Goal: Information Seeking & Learning: Learn about a topic

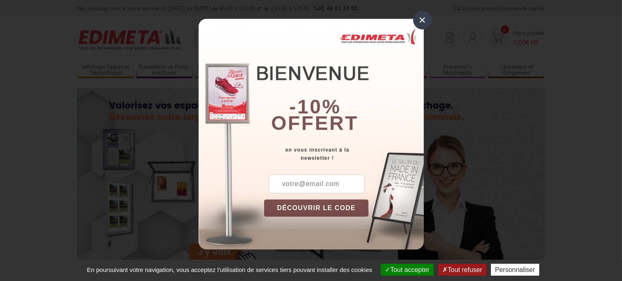
click at [421, 20] on div "×" at bounding box center [422, 20] width 19 height 19
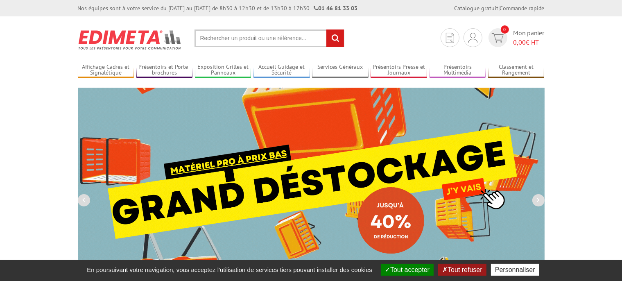
click at [252, 34] on input "text" at bounding box center [270, 39] width 150 height 18
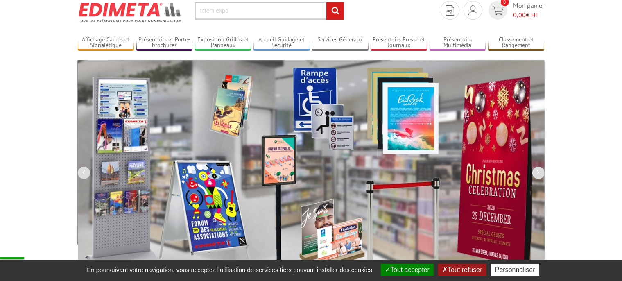
scroll to position [41, 0]
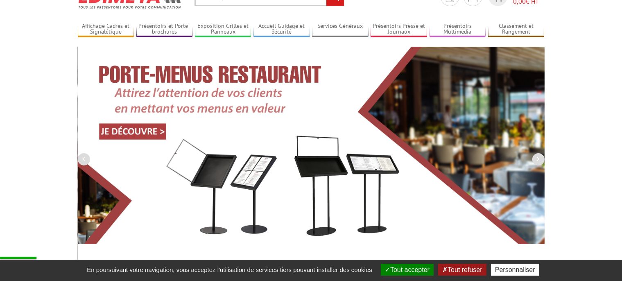
click at [408, 273] on button "Tout accepter" at bounding box center [407, 270] width 53 height 12
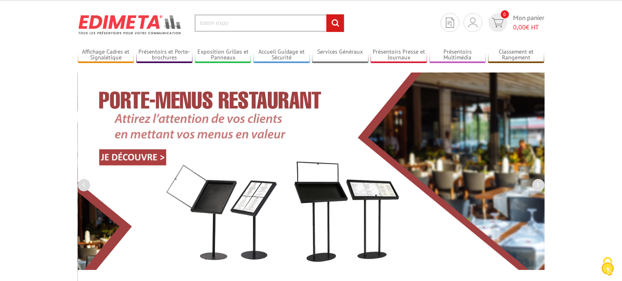
scroll to position [0, 0]
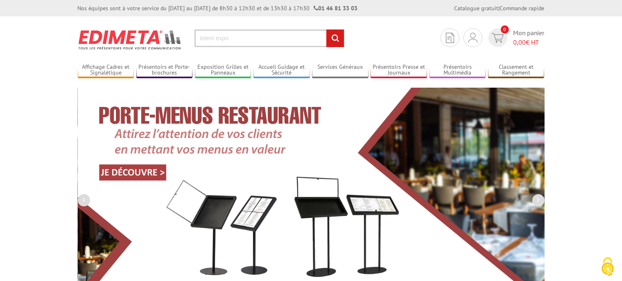
click at [243, 43] on input "totem expo" at bounding box center [270, 39] width 150 height 18
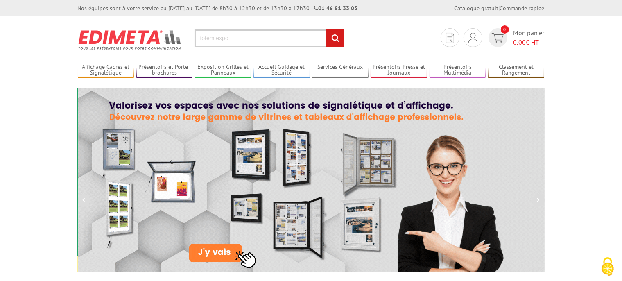
drag, startPoint x: 287, startPoint y: 45, endPoint x: 179, endPoint y: 48, distance: 107.4
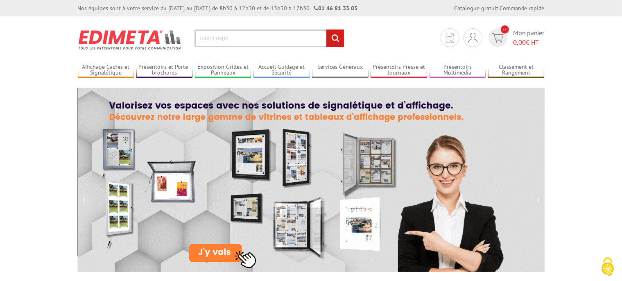
click at [195, 47] on input "totem expo" at bounding box center [270, 39] width 150 height 18
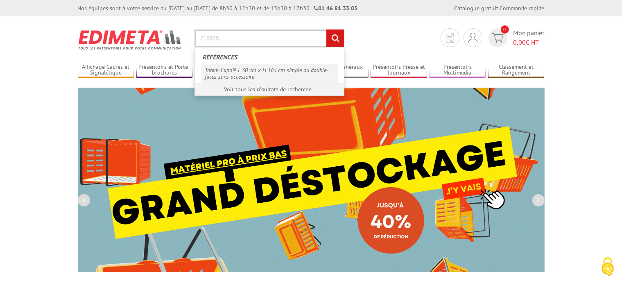
type input "216625"
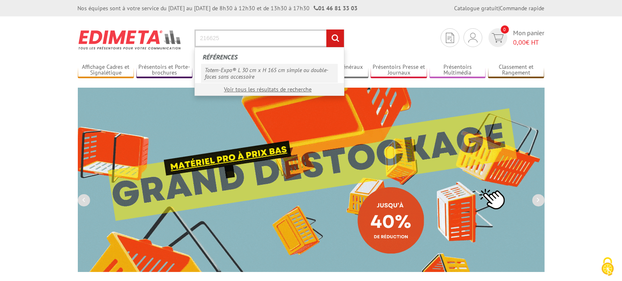
click at [226, 77] on link "Totem-Expo® L 30 cm x H 165 cm simple ou double-faces sans accessoire" at bounding box center [269, 73] width 137 height 19
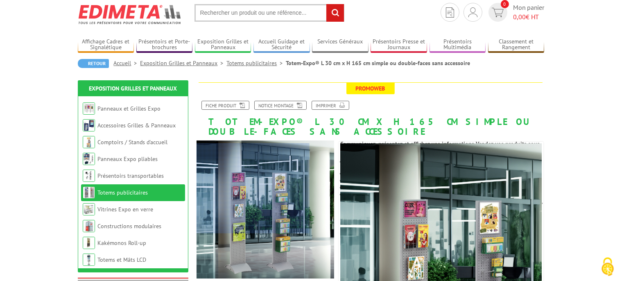
scroll to position [41, 0]
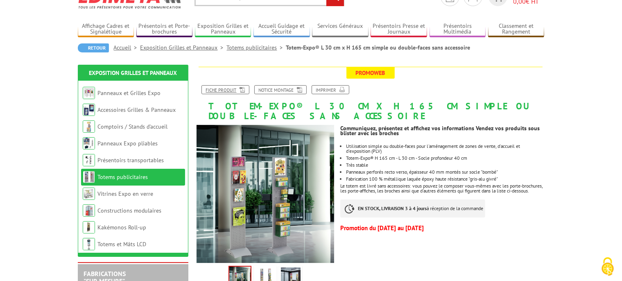
click at [238, 91] on link "Fiche produit" at bounding box center [226, 89] width 48 height 9
click at [299, 90] on link "Notice Montage" at bounding box center [280, 89] width 52 height 9
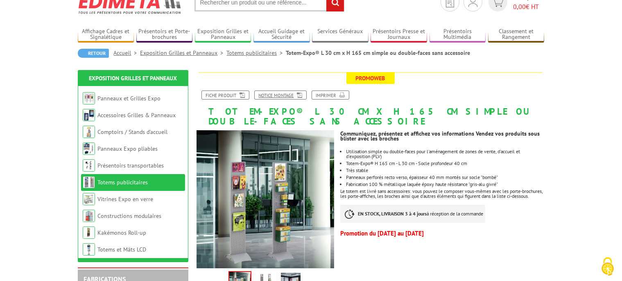
scroll to position [0, 0]
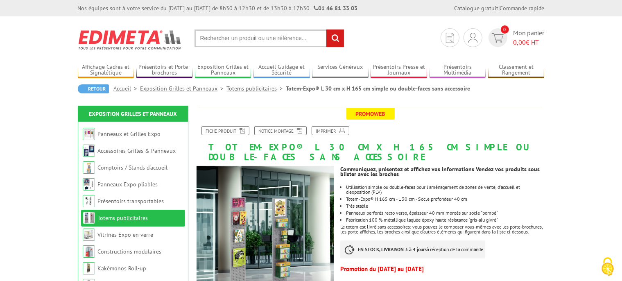
click at [268, 41] on input "text" at bounding box center [270, 39] width 150 height 18
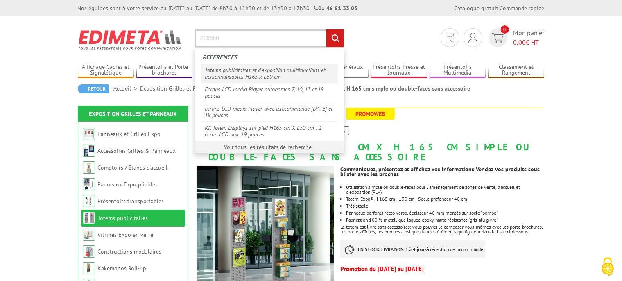
type input "216650"
click at [259, 77] on link "Totems publicitaires et d'exposition multifonctions et personnalisables H165 x …" at bounding box center [269, 73] width 137 height 19
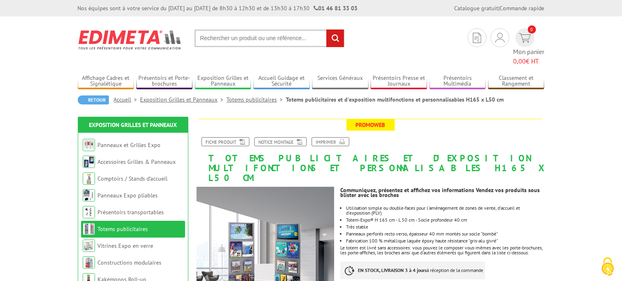
scroll to position [41, 0]
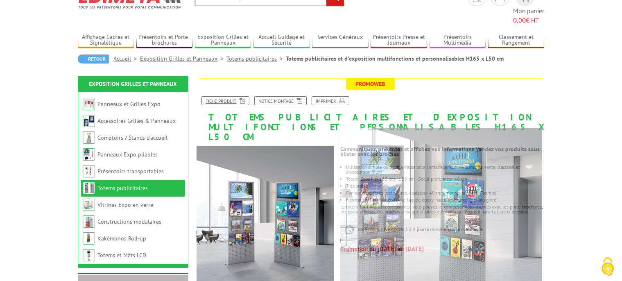
click at [238, 96] on link "Fiche produit" at bounding box center [226, 100] width 48 height 9
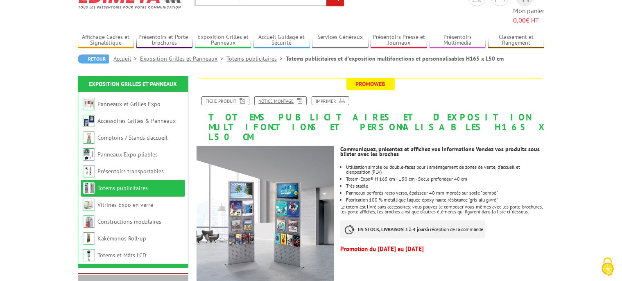
click at [288, 96] on link "Notice Montage" at bounding box center [280, 100] width 52 height 9
